Goal: Task Accomplishment & Management: Use online tool/utility

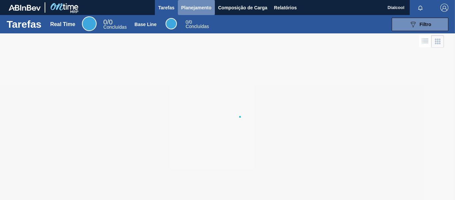
click at [200, 10] on span "Planejamento" at bounding box center [196, 8] width 30 height 8
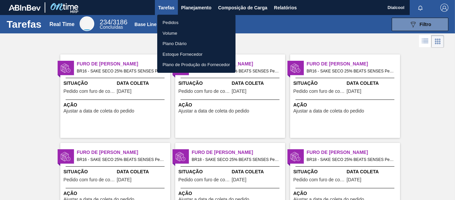
click at [190, 22] on li "Pedidos" at bounding box center [196, 22] width 78 height 11
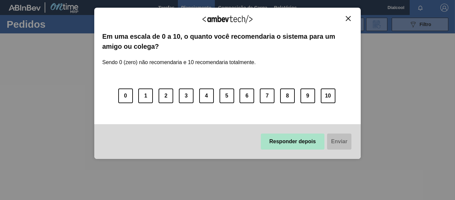
click at [299, 142] on button "Responder depois" at bounding box center [293, 141] width 64 height 16
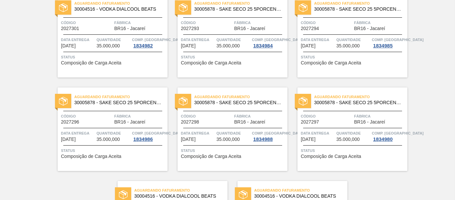
scroll to position [800, 0]
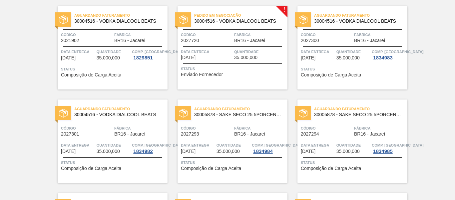
click at [219, 123] on div "Aguardando Faturamento 30005878 - SAKE SECO 25 5PORCENTO Código 2027293 Fábrica…" at bounding box center [233, 140] width 110 height 83
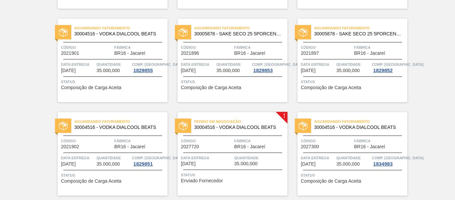
scroll to position [800, 0]
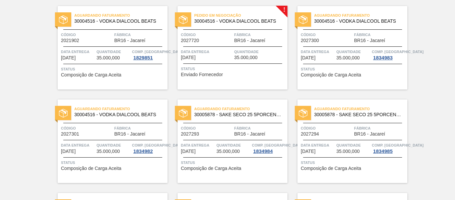
click at [240, 63] on div at bounding box center [232, 63] width 99 height 0
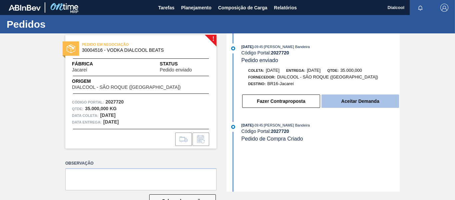
click at [363, 97] on button "Aceitar Demanda" at bounding box center [361, 100] width 78 height 13
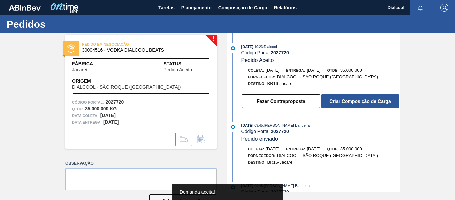
click at [363, 97] on button "Criar Composição de Carga" at bounding box center [361, 100] width 78 height 13
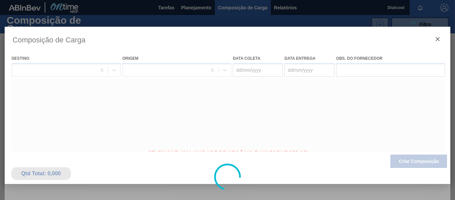
type coleta "[DATE]"
type entrega "[DATE]"
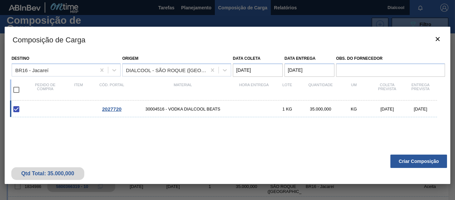
click at [419, 162] on button "Criar Composição" at bounding box center [419, 160] width 57 height 13
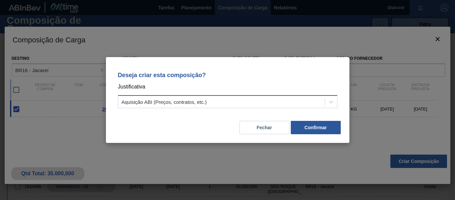
click at [234, 98] on div "Aquisição ABI (Preços, contratos, etc.)" at bounding box center [221, 102] width 207 height 10
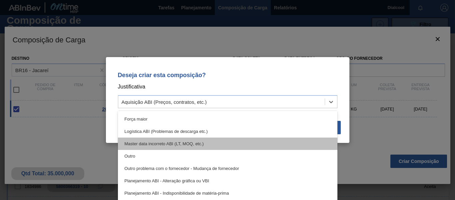
scroll to position [33, 0]
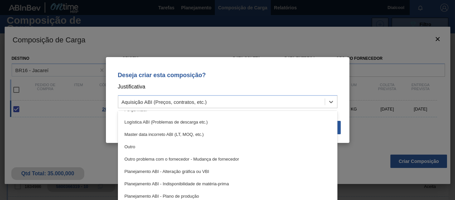
drag, startPoint x: 173, startPoint y: 147, endPoint x: 181, endPoint y: 147, distance: 7.7
click at [173, 147] on div "Outro" at bounding box center [228, 146] width 220 height 12
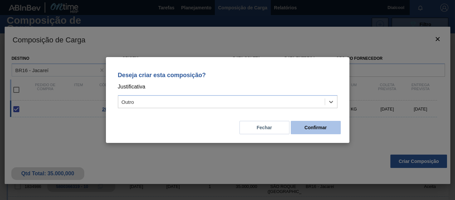
click at [322, 128] on button "Confirmar" at bounding box center [316, 127] width 50 height 13
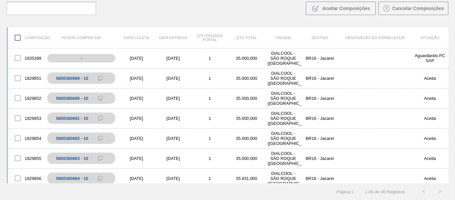
scroll to position [0, 0]
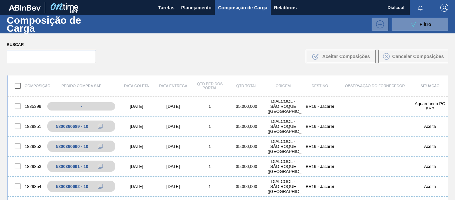
click at [234, 3] on button "Composição de Carga" at bounding box center [243, 7] width 56 height 15
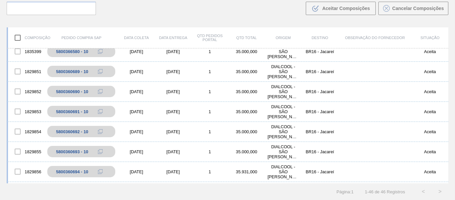
scroll to position [200, 0]
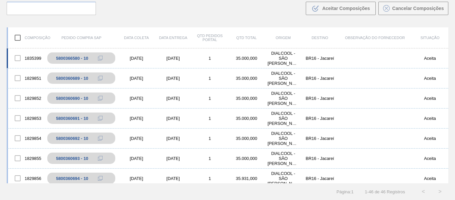
click at [171, 59] on div "[DATE]" at bounding box center [173, 58] width 37 height 5
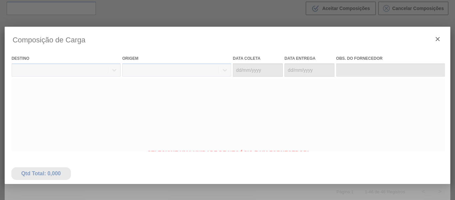
type coleta "[DATE]"
type entrega "[DATE]"
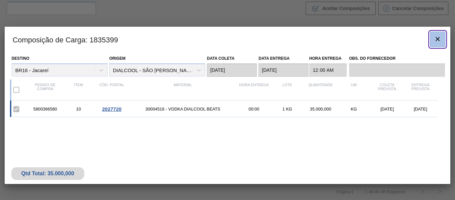
click at [440, 39] on icon "botão de ícone" at bounding box center [438, 39] width 8 height 8
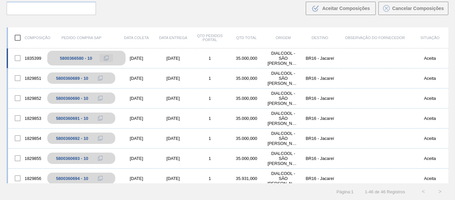
click at [106, 59] on icon at bounding box center [106, 58] width 5 height 5
